Goal: Register for event/course

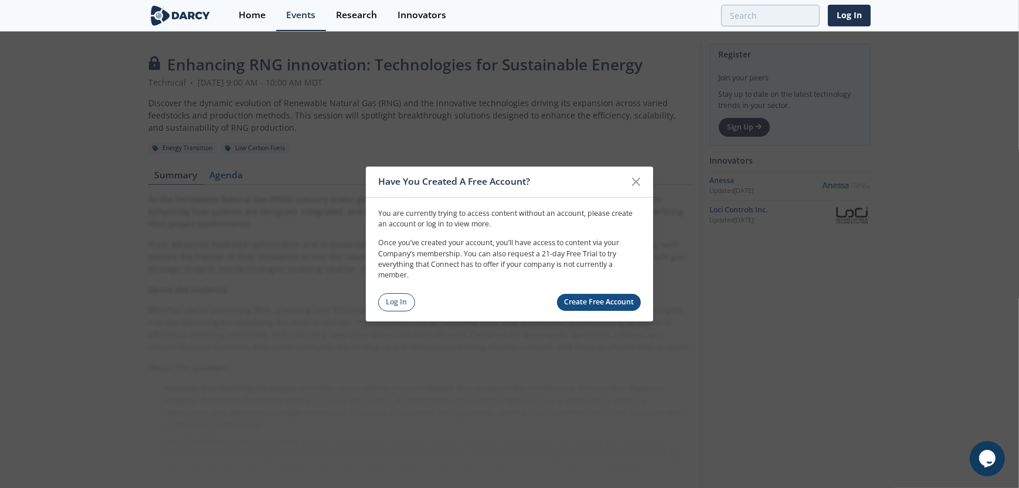
click at [406, 103] on link "Log In" at bounding box center [396, 302] width 37 height 18
click at [406, 103] on div "Enhancing RNG innovation: Technologies for Sustainable Energy Technical • [DATE…" at bounding box center [509, 273] width 1019 height 480
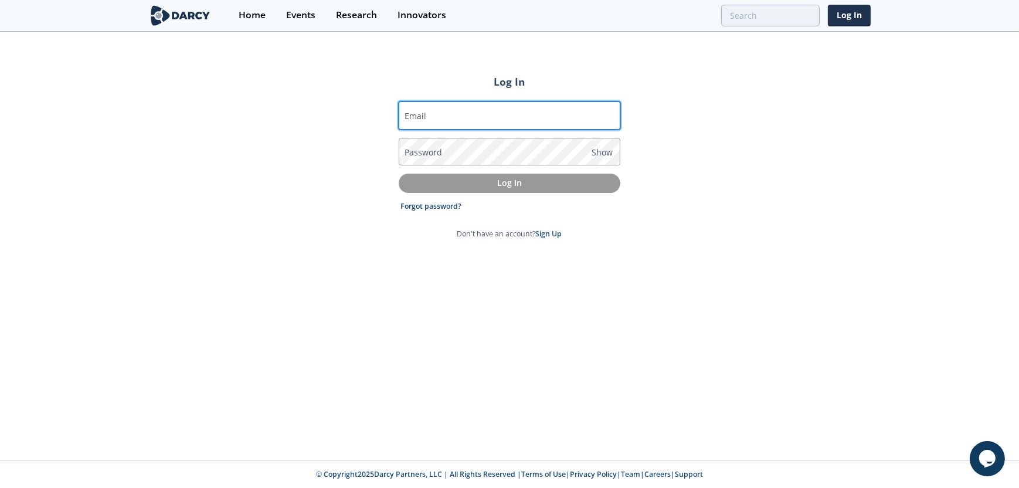
click at [572, 103] on input "Email" at bounding box center [510, 115] width 222 height 28
type input "[EMAIL_ADDRESS][DOMAIN_NAME]"
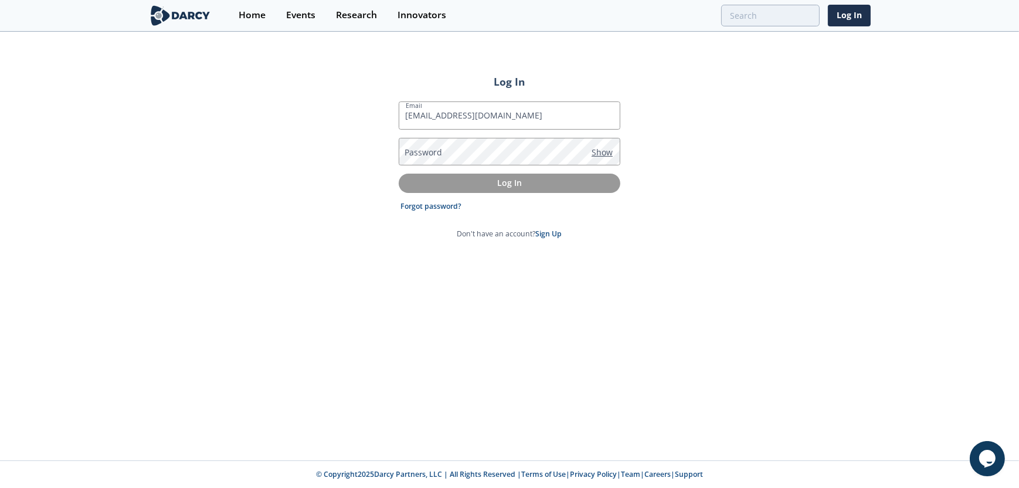
click at [572, 103] on span "Show" at bounding box center [602, 152] width 21 height 12
click at [572, 103] on div "Log In Email [EMAIL_ADDRESS][DOMAIN_NAME] Password Hide Log In Forgot password?…" at bounding box center [509, 246] width 1019 height 427
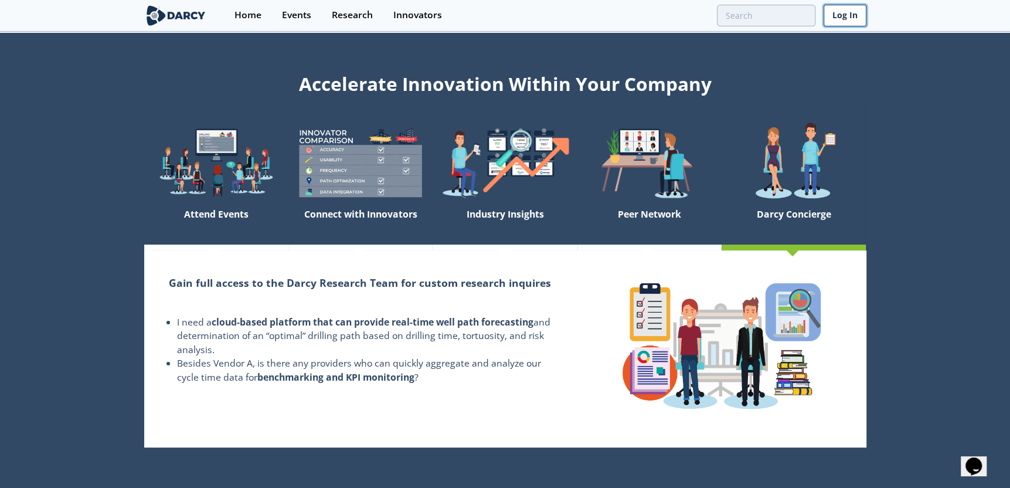
click at [854, 18] on link "Log In" at bounding box center [845, 16] width 43 height 22
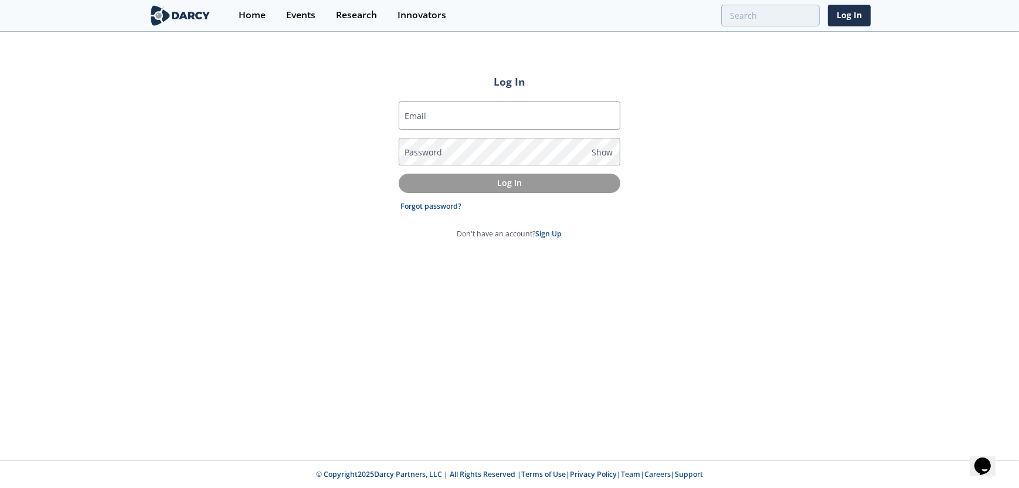
click at [533, 97] on div "Email Password Show Log In Forgot password? Don't have an account? Sign Up" at bounding box center [510, 169] width 222 height 156
click at [524, 120] on input "Email" at bounding box center [510, 115] width 222 height 28
type input "[EMAIL_ADDRESS][DOMAIN_NAME]"
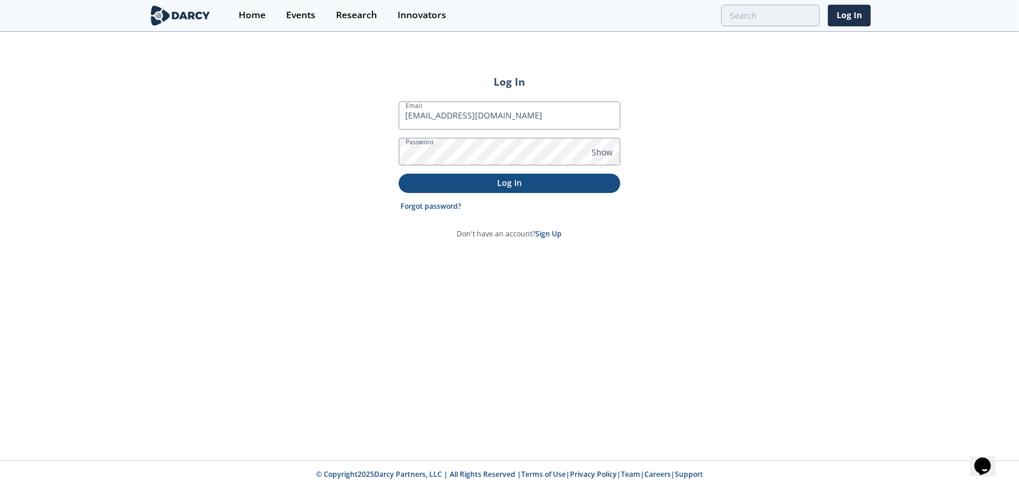
click at [554, 184] on p "Log In" at bounding box center [509, 182] width 205 height 12
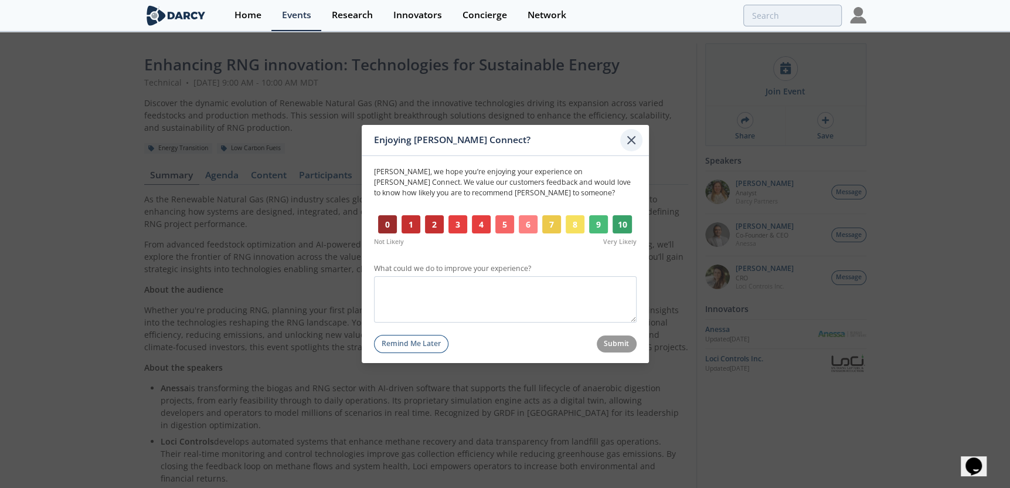
click at [630, 138] on icon at bounding box center [631, 140] width 7 height 7
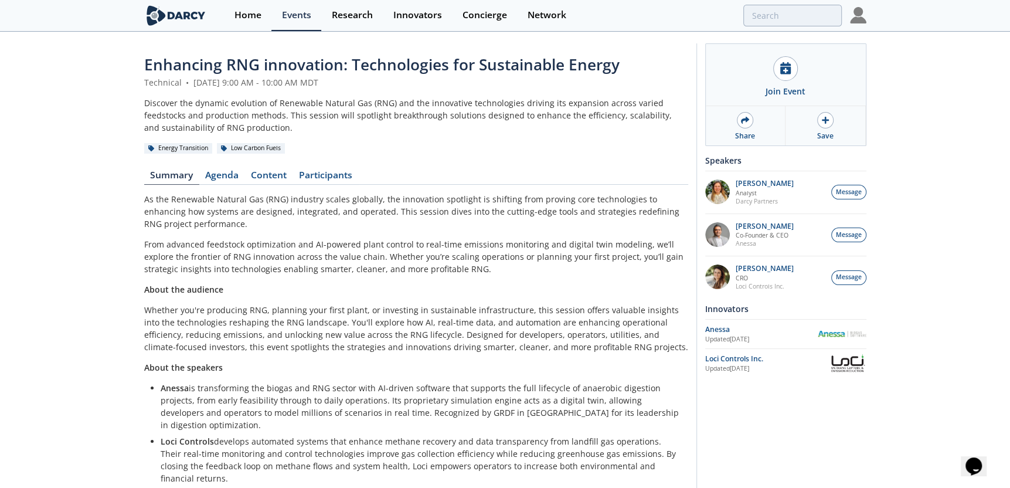
click at [431, 237] on div "As the Renewable Natural Gas (RNG) industry scales globally, the innovation spo…" at bounding box center [416, 338] width 544 height 291
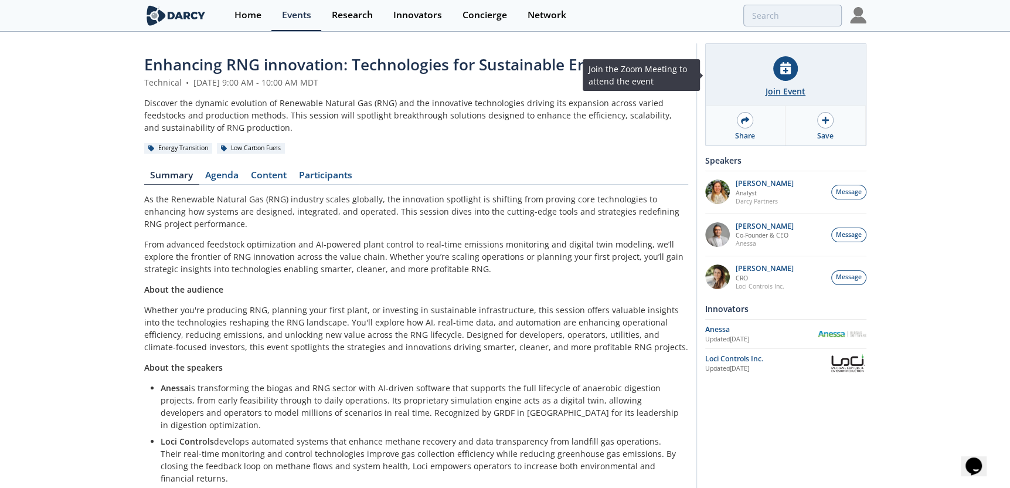
click at [779, 78] on div at bounding box center [785, 68] width 25 height 25
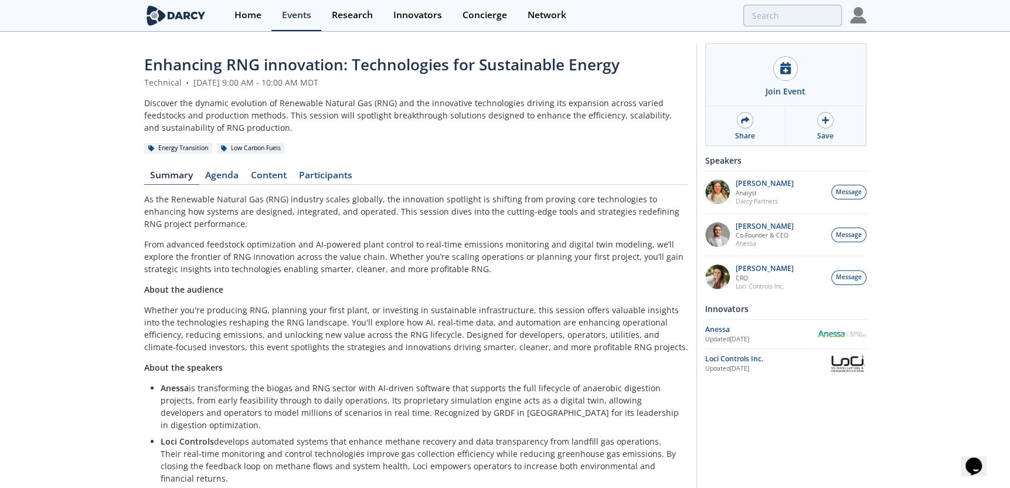
click at [500, 344] on p "Whether you're producing RNG, planning your first plant, or investing in sustai…" at bounding box center [416, 328] width 544 height 49
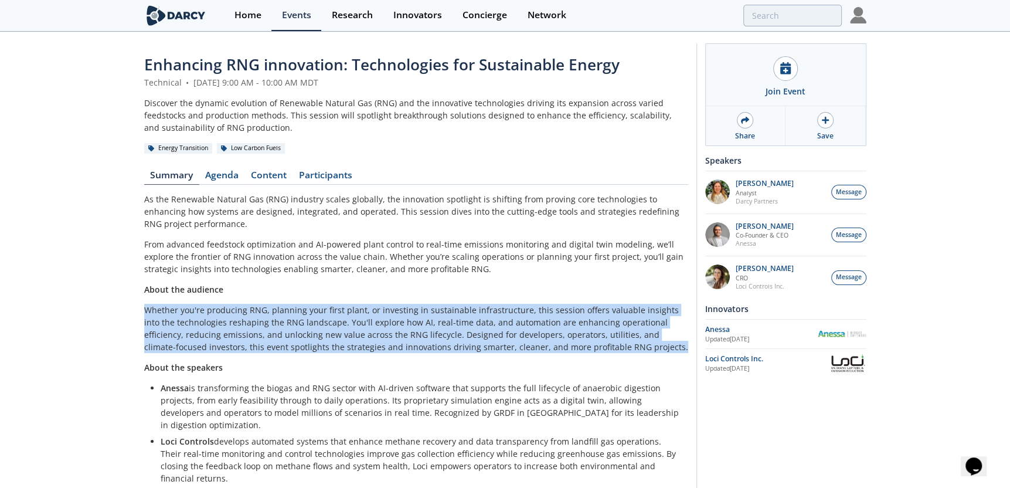
click at [500, 344] on p "Whether you're producing RNG, planning your first plant, or investing in sustai…" at bounding box center [416, 328] width 544 height 49
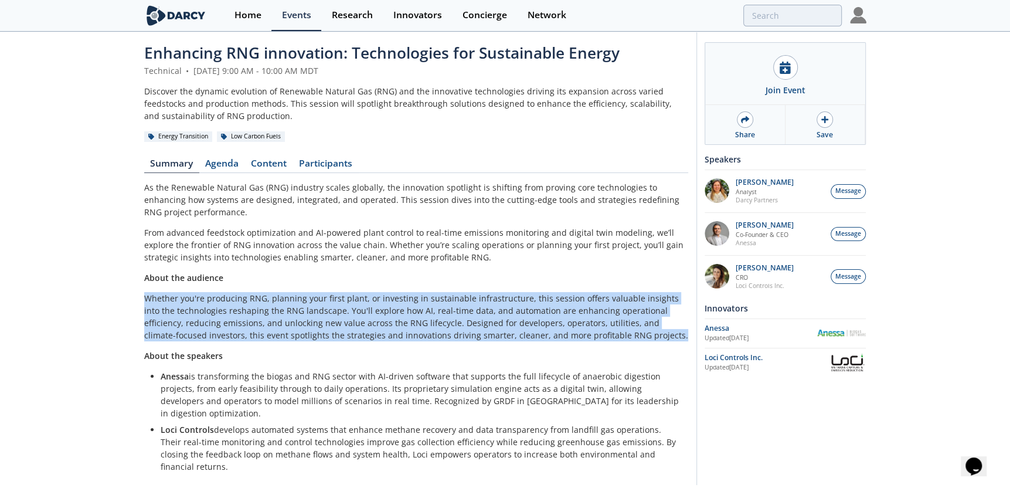
scroll to position [28, 0]
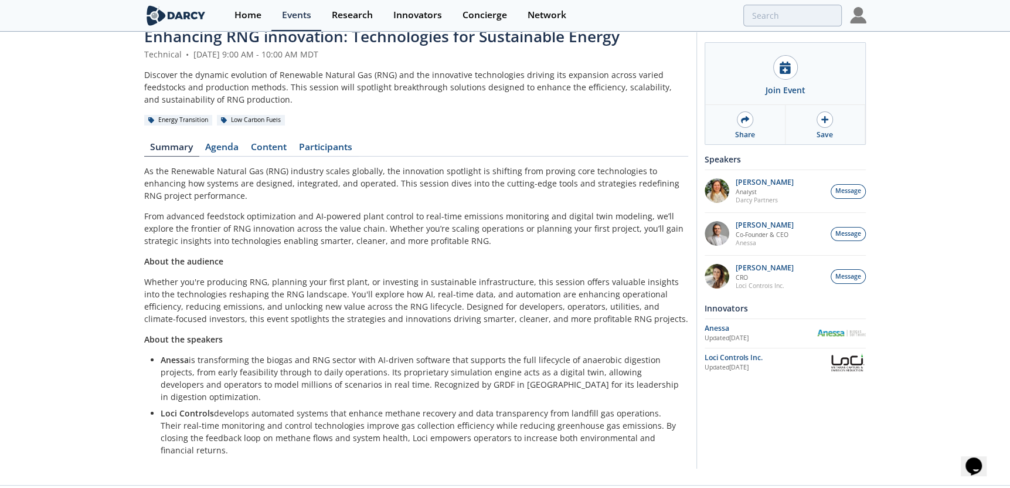
click at [454, 384] on p "Anessa is transforming the biogas and RNG sector with AI-driven software that s…" at bounding box center [421, 378] width 520 height 49
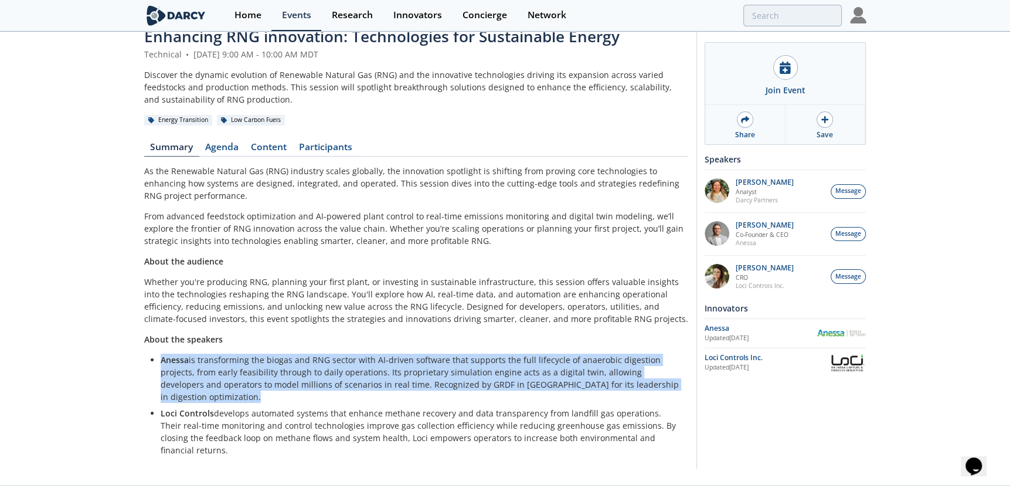
click at [454, 384] on p "Anessa is transforming the biogas and RNG sector with AI-driven software that s…" at bounding box center [421, 378] width 520 height 49
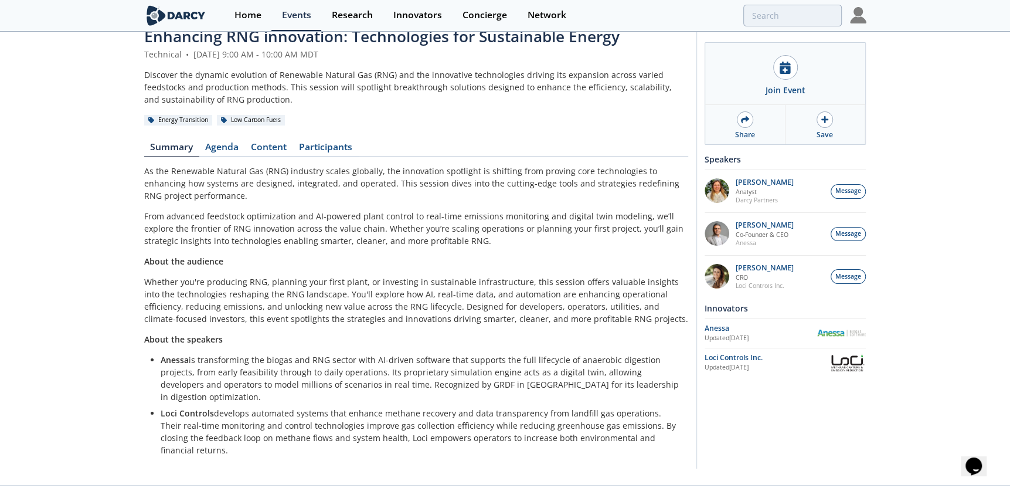
drag, startPoint x: 454, startPoint y: 384, endPoint x: 623, endPoint y: 404, distance: 170.0
click at [623, 407] on p "Loci Controls develops automated systems that enhance methane recovery and data…" at bounding box center [421, 431] width 520 height 49
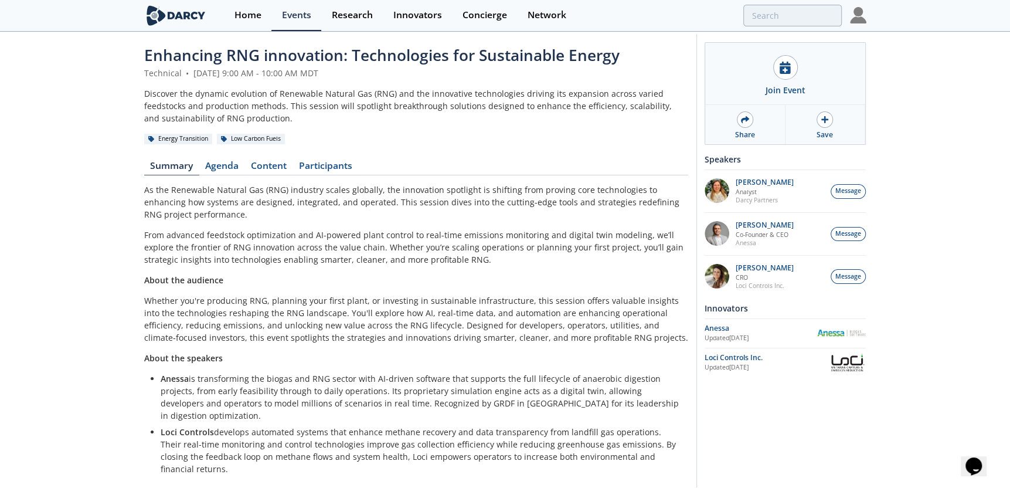
scroll to position [0, 0]
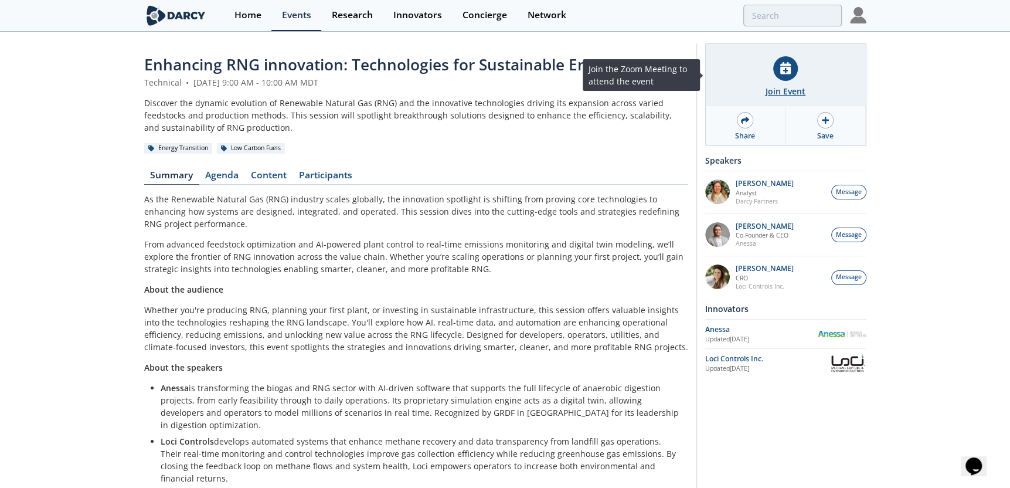
click at [769, 94] on div "Join Event" at bounding box center [786, 91] width 40 height 12
